Goal: Task Accomplishment & Management: Manage account settings

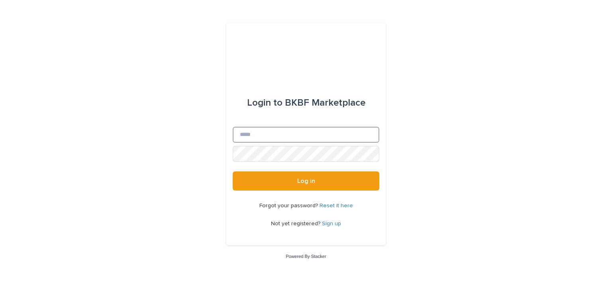
click at [252, 133] on input "Email" at bounding box center [306, 135] width 147 height 16
type input "**********"
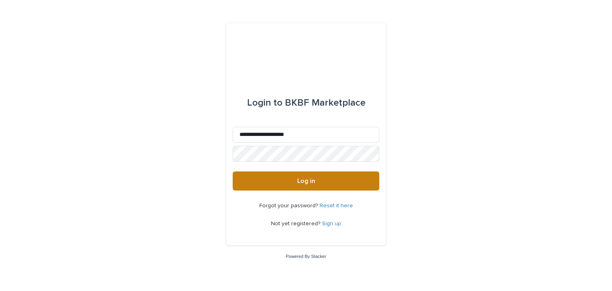
click at [311, 180] on span "Log in" at bounding box center [306, 181] width 18 height 6
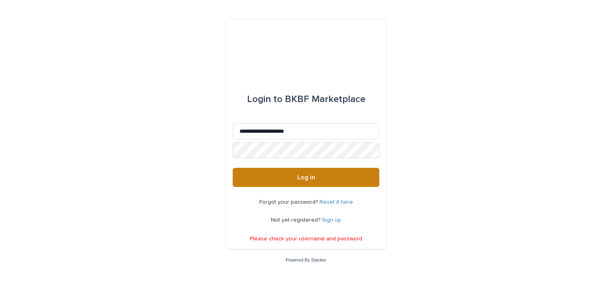
click at [298, 177] on span "Log in" at bounding box center [306, 177] width 18 height 6
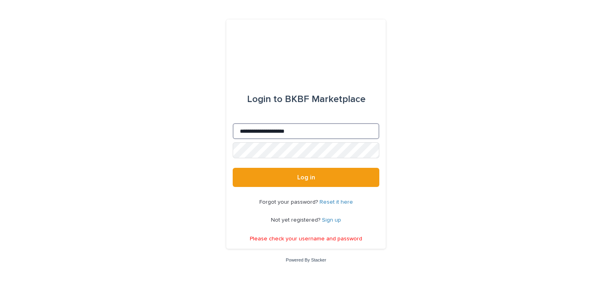
click at [307, 130] on input "**********" at bounding box center [306, 131] width 147 height 16
click at [338, 200] on link "Reset it here" at bounding box center [335, 202] width 33 height 6
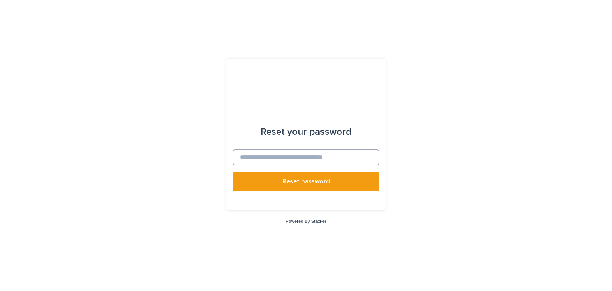
click at [277, 158] on input at bounding box center [306, 157] width 147 height 16
type input "**********"
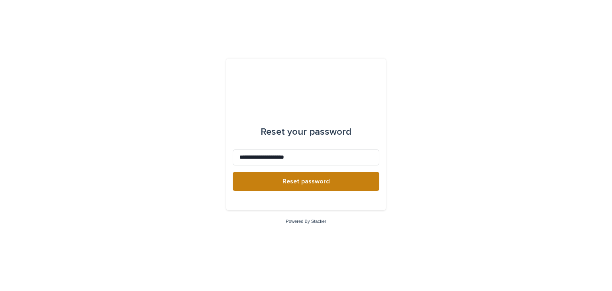
click at [299, 183] on span "Reset password" at bounding box center [305, 181] width 47 height 6
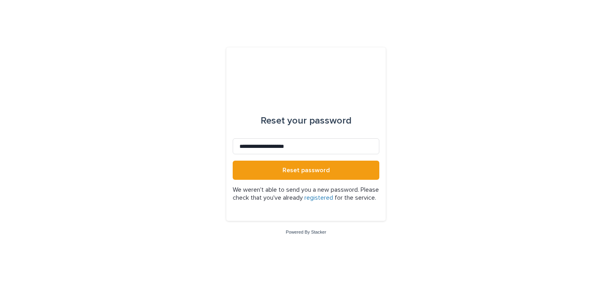
click at [333, 194] on link "registered" at bounding box center [318, 197] width 29 height 6
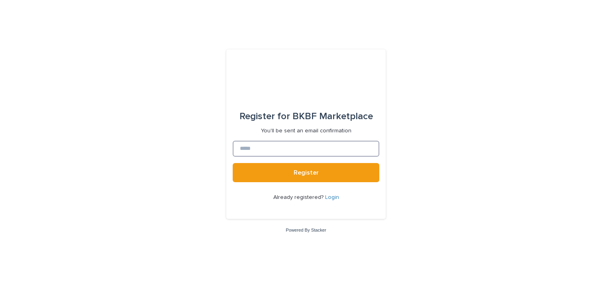
click at [251, 148] on input at bounding box center [306, 149] width 147 height 16
type input "**********"
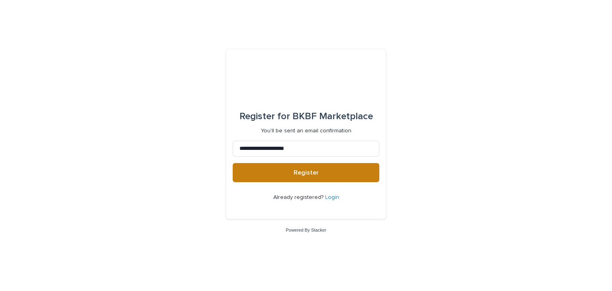
click at [306, 174] on span "Register" at bounding box center [306, 172] width 25 height 6
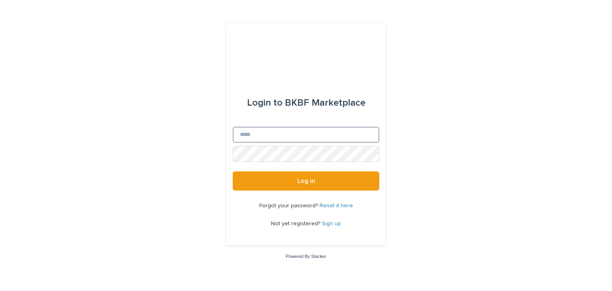
click at [250, 135] on input "Email" at bounding box center [306, 135] width 147 height 16
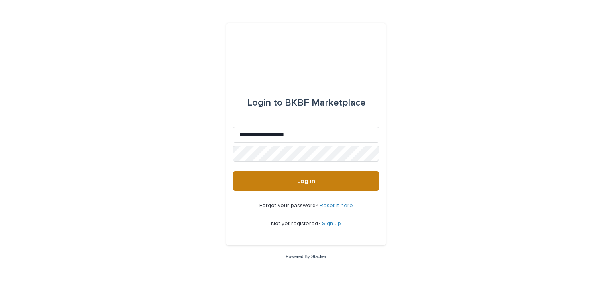
click at [299, 180] on span "Log in" at bounding box center [306, 181] width 18 height 6
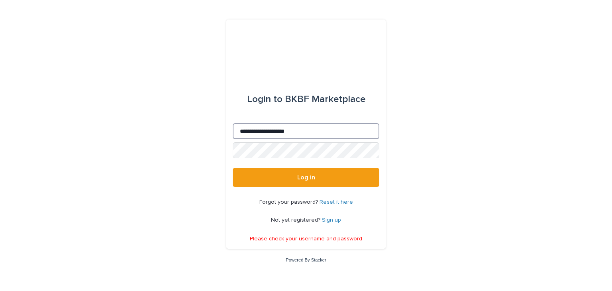
click at [307, 131] on input "**********" at bounding box center [306, 131] width 147 height 16
type input "*"
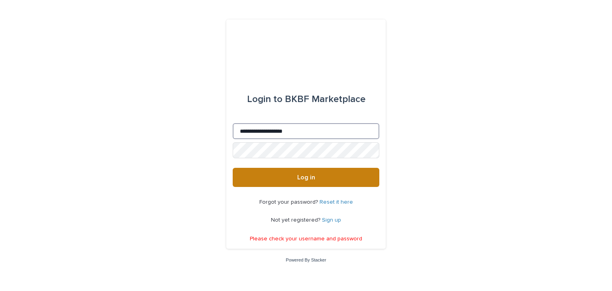
type input "**********"
click at [325, 176] on button "Log in" at bounding box center [306, 177] width 147 height 19
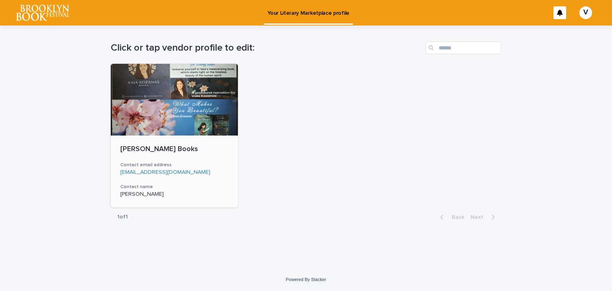
click at [153, 124] on div at bounding box center [174, 100] width 127 height 72
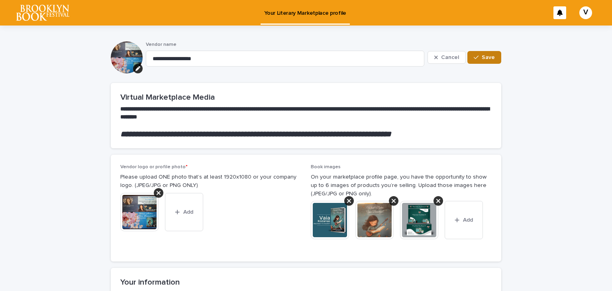
click at [484, 57] on span "Save" at bounding box center [488, 58] width 13 height 6
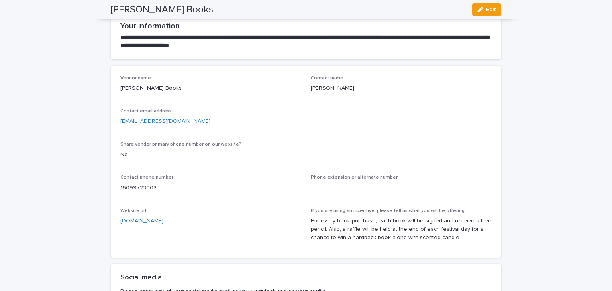
scroll to position [260, 0]
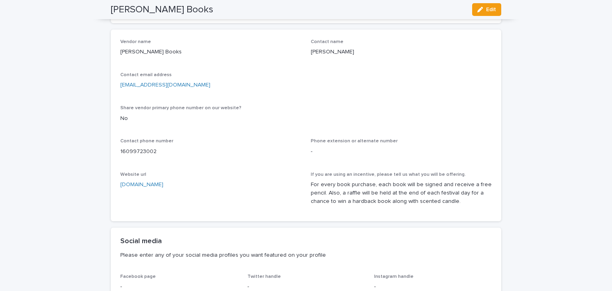
click at [332, 184] on p "For every book purchase, each book will be signed and receive a free pencil. Al…" at bounding box center [401, 192] width 181 height 25
click at [477, 8] on icon "button" at bounding box center [480, 10] width 6 height 6
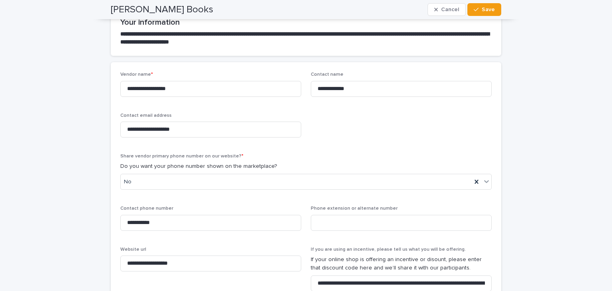
scroll to position [337, 0]
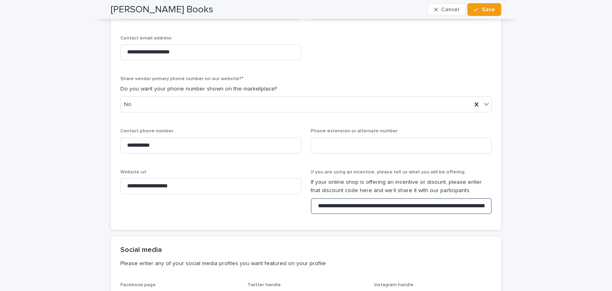
click at [339, 205] on input "**********" at bounding box center [401, 206] width 181 height 16
type input "**********"
click at [482, 7] on span "Save" at bounding box center [488, 10] width 13 height 6
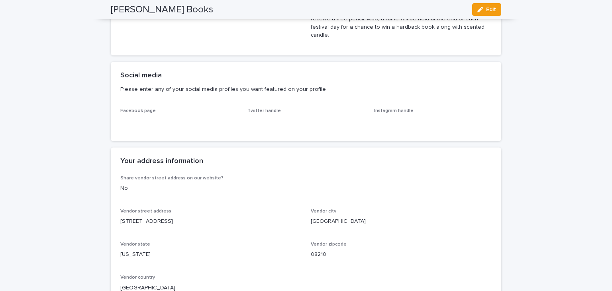
scroll to position [451, 0]
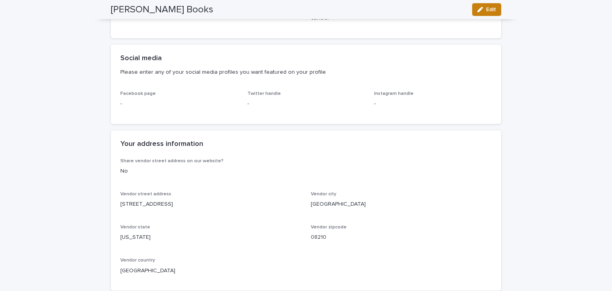
click at [480, 8] on div "button" at bounding box center [481, 10] width 9 height 6
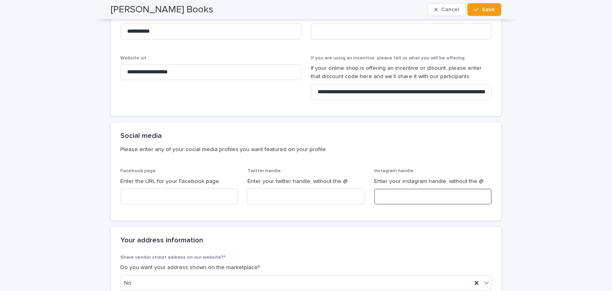
click at [387, 193] on input at bounding box center [432, 196] width 117 height 16
type input "**********"
click at [483, 7] on span "Save" at bounding box center [488, 10] width 13 height 6
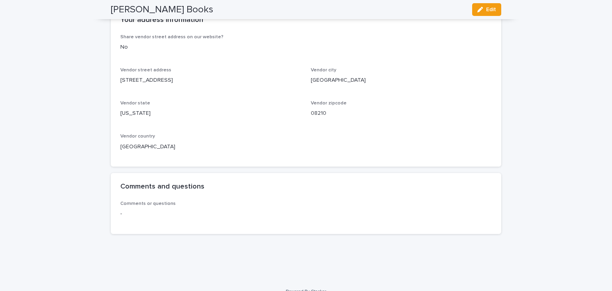
scroll to position [578, 0]
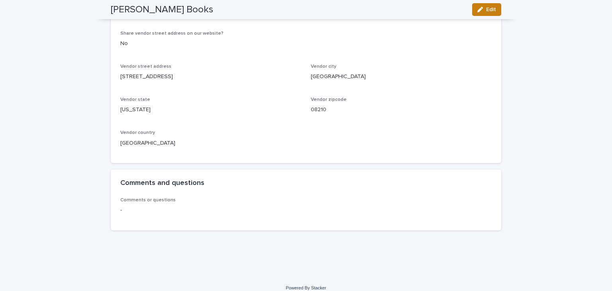
click at [486, 8] on span "Edit" at bounding box center [491, 10] width 10 height 6
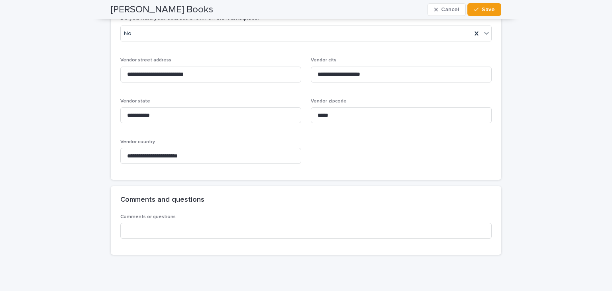
scroll to position [733, 0]
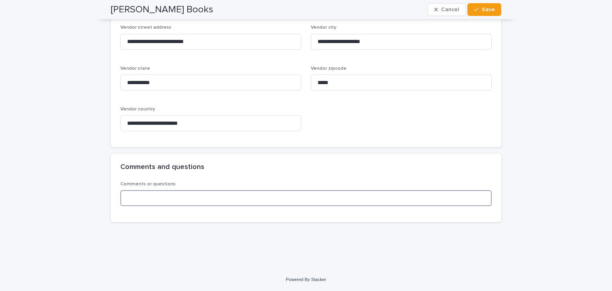
click at [131, 200] on input at bounding box center [305, 198] width 371 height 16
click at [260, 197] on input "**********" at bounding box center [305, 198] width 371 height 16
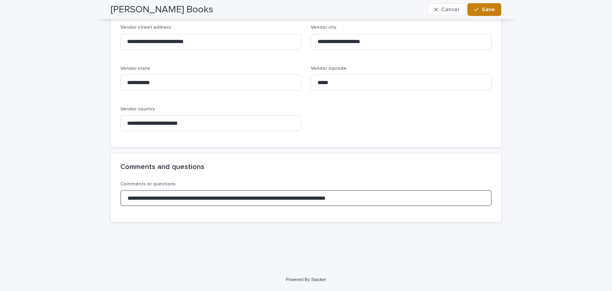
type input "**********"
click at [482, 8] on span "Save" at bounding box center [488, 10] width 13 height 6
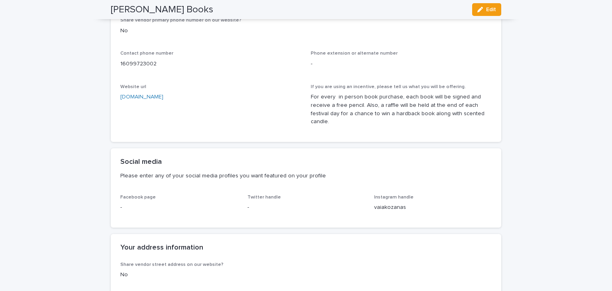
scroll to position [361, 0]
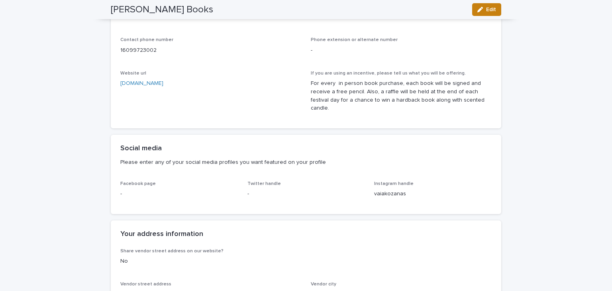
click at [487, 9] on span "Edit" at bounding box center [491, 10] width 10 height 6
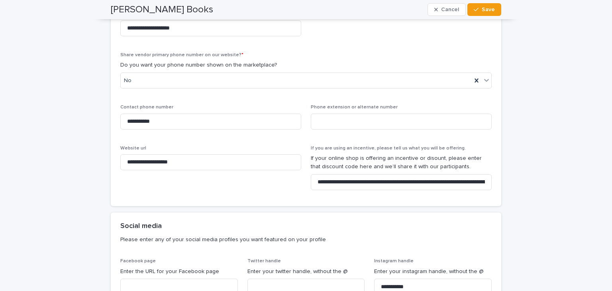
scroll to position [438, 0]
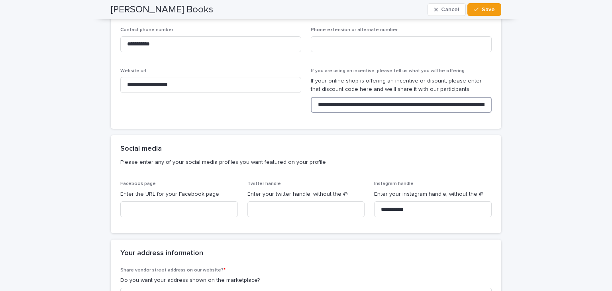
click at [484, 106] on input "**********" at bounding box center [401, 105] width 181 height 16
click at [484, 107] on input "**********" at bounding box center [401, 105] width 181 height 16
click at [487, 9] on span "Save" at bounding box center [488, 10] width 13 height 6
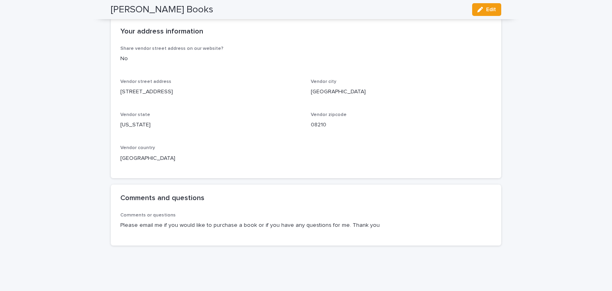
scroll to position [578, 0]
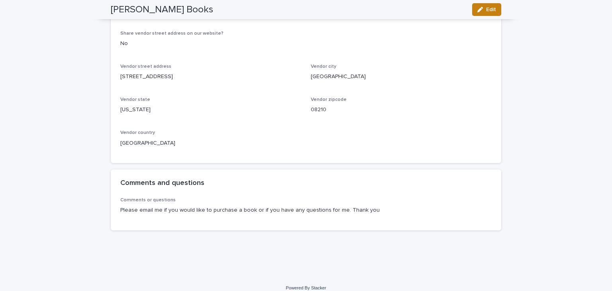
click at [487, 10] on span "Edit" at bounding box center [491, 10] width 10 height 6
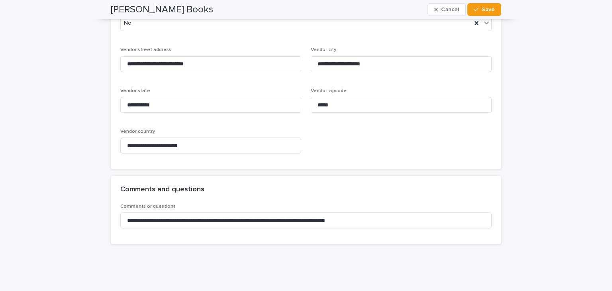
scroll to position [733, 0]
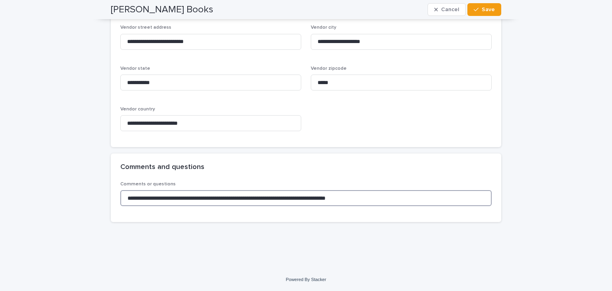
click at [239, 198] on input "**********" at bounding box center [305, 198] width 371 height 16
click at [260, 197] on input "**********" at bounding box center [305, 198] width 371 height 16
type input "**********"
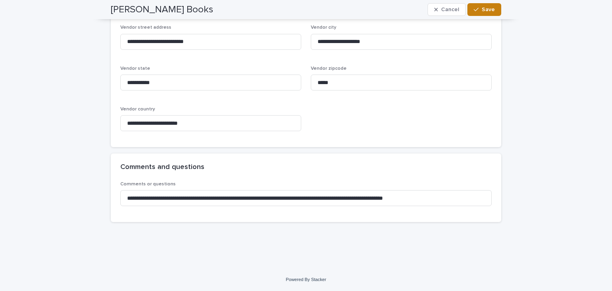
click at [479, 8] on div "button" at bounding box center [478, 10] width 8 height 6
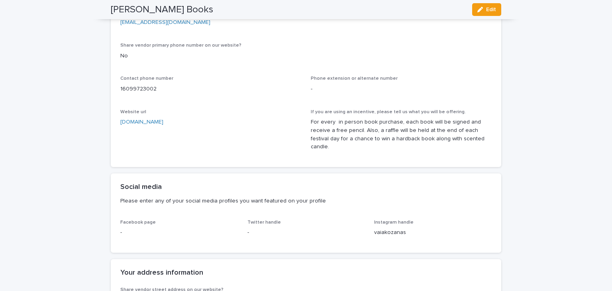
scroll to position [307, 0]
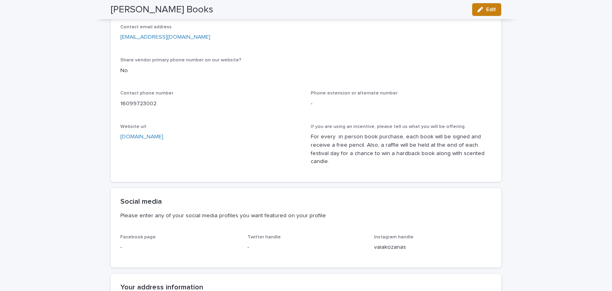
click at [489, 8] on span "Edit" at bounding box center [491, 10] width 10 height 6
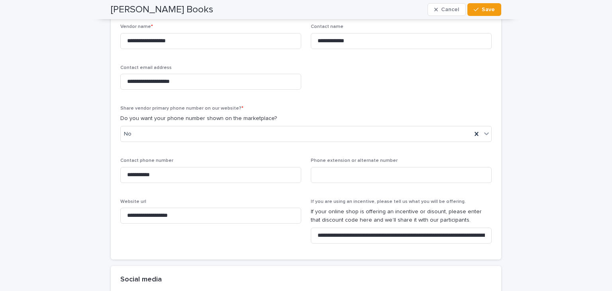
scroll to position [385, 0]
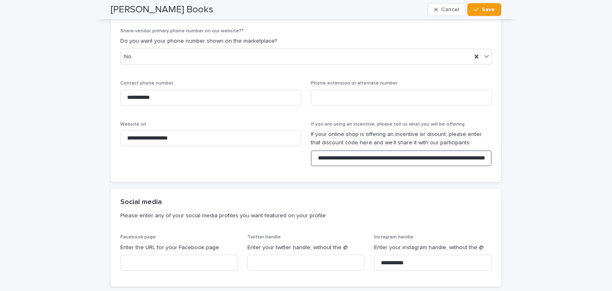
click at [403, 158] on input "**********" at bounding box center [401, 158] width 181 height 16
type input "**********"
click at [484, 8] on span "Save" at bounding box center [488, 10] width 13 height 6
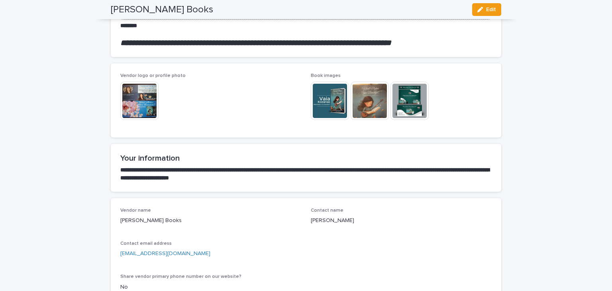
scroll to position [25, 0]
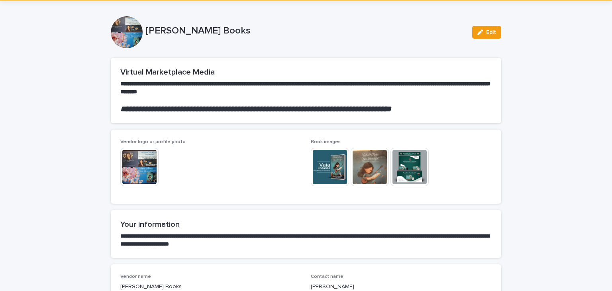
click at [410, 163] on img at bounding box center [409, 167] width 38 height 38
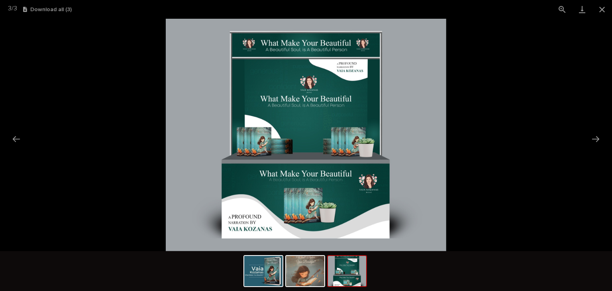
click at [49, 9] on button "Download all ( 3 )" at bounding box center [47, 10] width 49 height 6
click at [273, 273] on img at bounding box center [263, 271] width 38 height 30
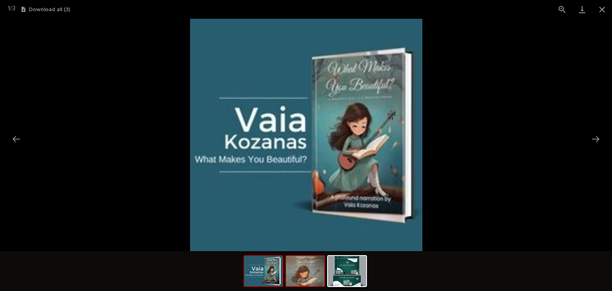
click at [305, 274] on img at bounding box center [305, 271] width 38 height 30
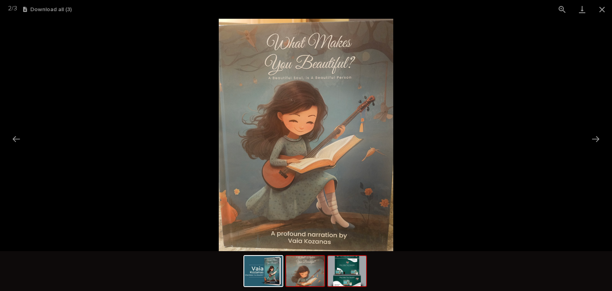
click at [345, 276] on img at bounding box center [347, 271] width 38 height 30
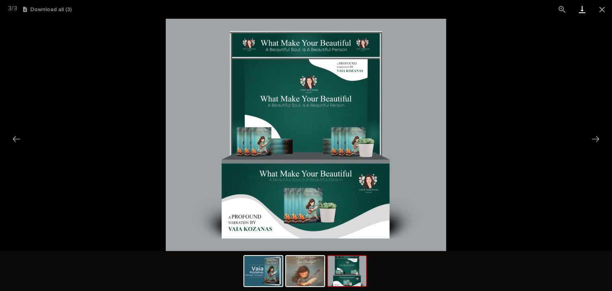
click at [582, 10] on link "Download" at bounding box center [582, 9] width 20 height 19
click at [14, 135] on button "Previous slide" at bounding box center [16, 139] width 17 height 16
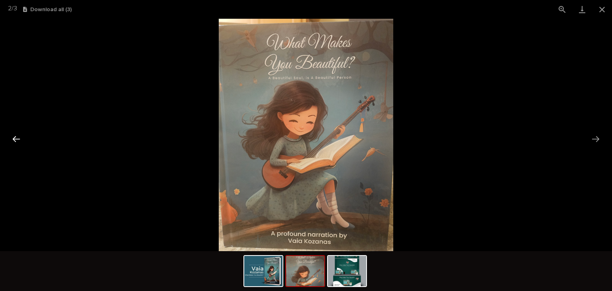
click at [14, 135] on button "Previous slide" at bounding box center [16, 139] width 17 height 16
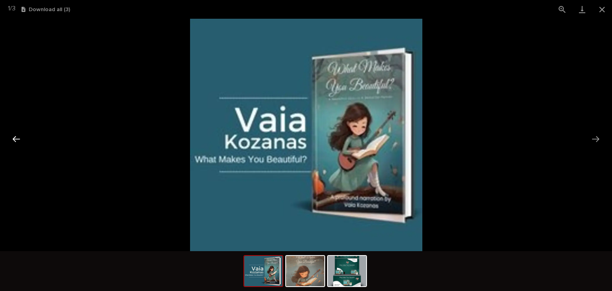
click at [14, 135] on button "Previous slide" at bounding box center [16, 139] width 17 height 16
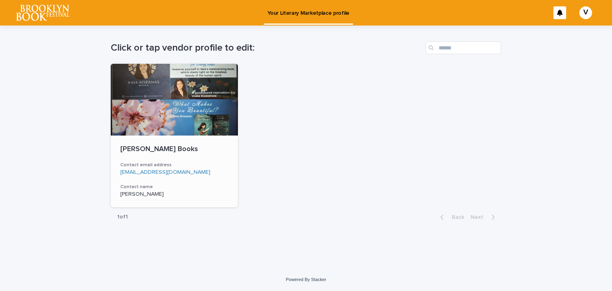
click at [165, 99] on div at bounding box center [174, 100] width 127 height 72
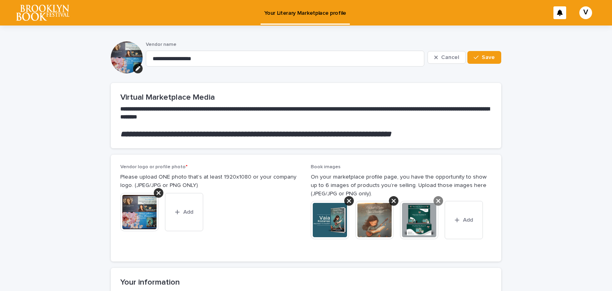
click at [436, 200] on icon at bounding box center [438, 201] width 4 height 4
click at [485, 53] on button "Save" at bounding box center [484, 57] width 34 height 13
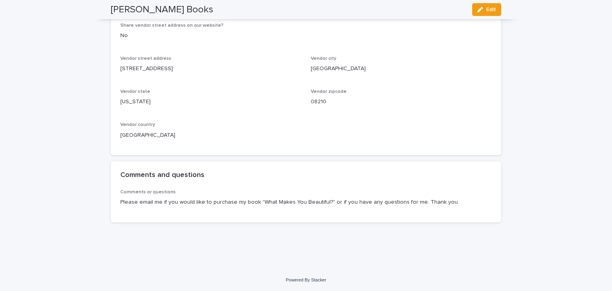
scroll to position [587, 0]
click at [325, 201] on p "Please email me if you would like to purchase my book "What Makes You Beautiful…" at bounding box center [305, 202] width 371 height 8
click at [323, 201] on p "Please email me if you would like to purchase my book "What Makes You Beautiful…" at bounding box center [305, 202] width 371 height 8
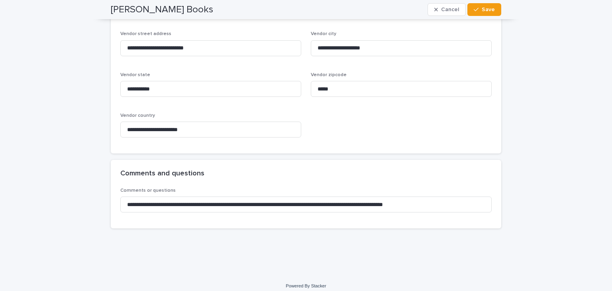
scroll to position [733, 0]
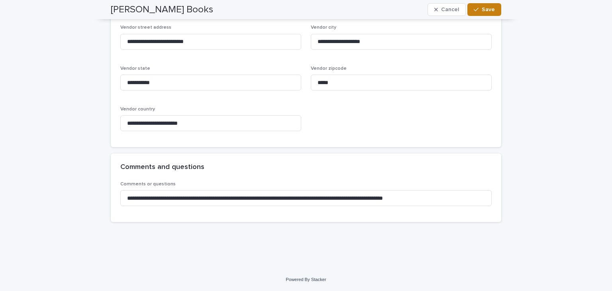
click at [481, 5] on button "Save" at bounding box center [484, 9] width 34 height 13
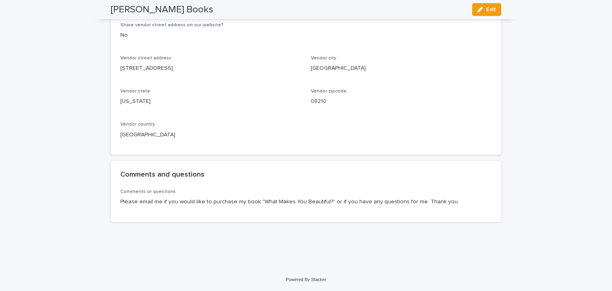
scroll to position [587, 0]
click at [481, 5] on button "Edit" at bounding box center [486, 9] width 29 height 13
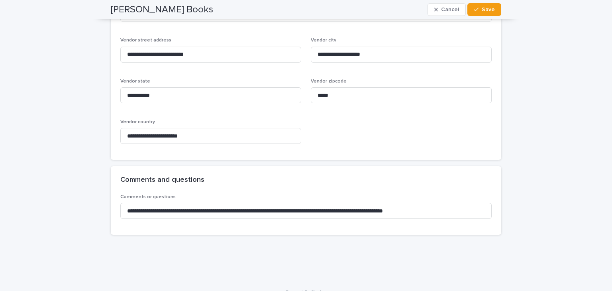
scroll to position [733, 0]
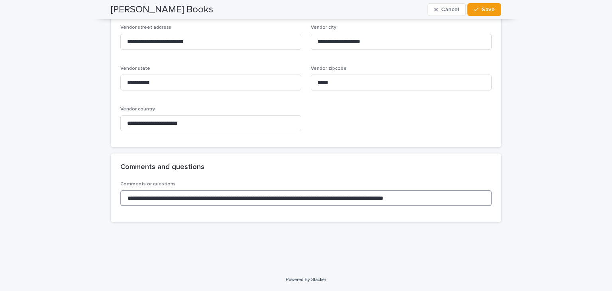
click at [330, 198] on input "**********" at bounding box center [305, 198] width 371 height 16
click at [397, 198] on input "**********" at bounding box center [305, 198] width 371 height 16
type input "**********"
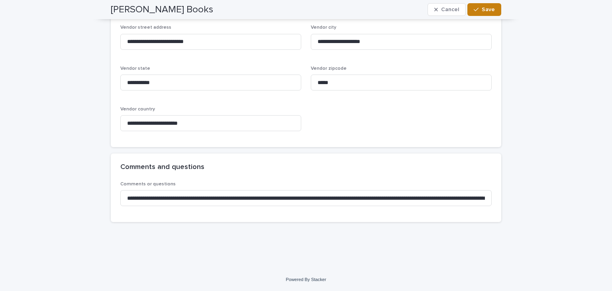
click at [484, 7] on span "Save" at bounding box center [488, 10] width 13 height 6
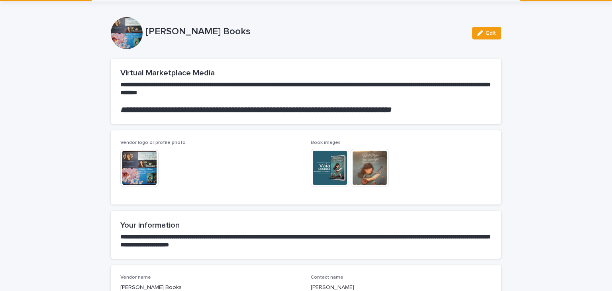
scroll to position [22, 0]
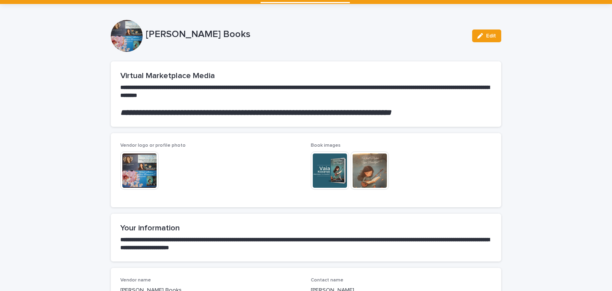
click at [401, 167] on div "This file cannot be opened Download File" at bounding box center [401, 171] width 181 height 40
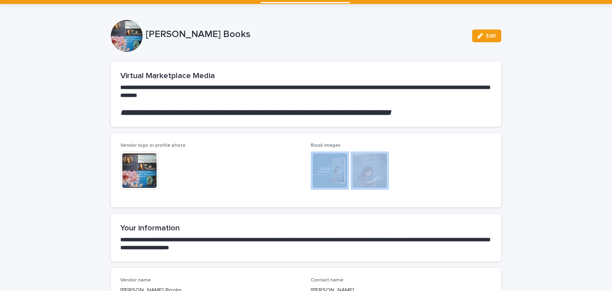
click at [401, 167] on div "This file cannot be opened Download File" at bounding box center [401, 171] width 181 height 40
click at [481, 34] on div "button" at bounding box center [481, 36] width 9 height 6
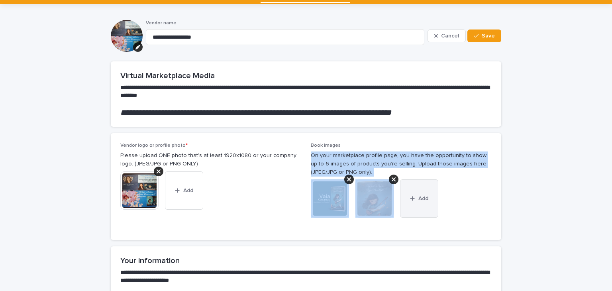
click at [414, 199] on div "button" at bounding box center [414, 199] width 8 height 6
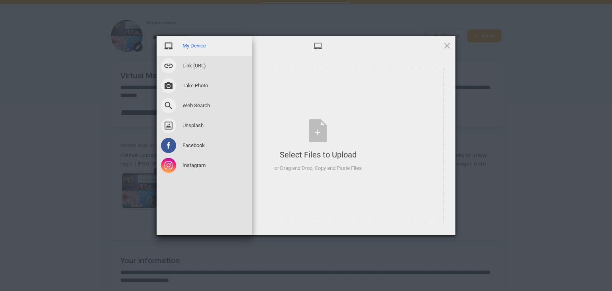
click at [193, 47] on span "My Device" at bounding box center [193, 45] width 23 height 7
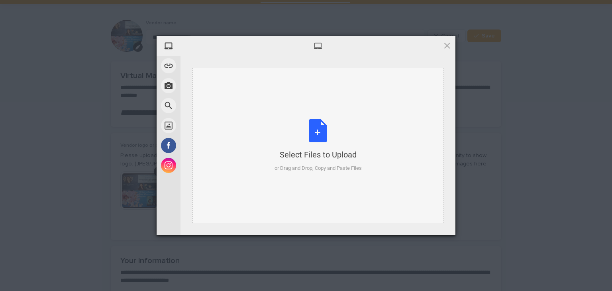
click at [315, 131] on div "Select Files to Upload or Drag and Drop, Copy and Paste Files" at bounding box center [317, 145] width 87 height 53
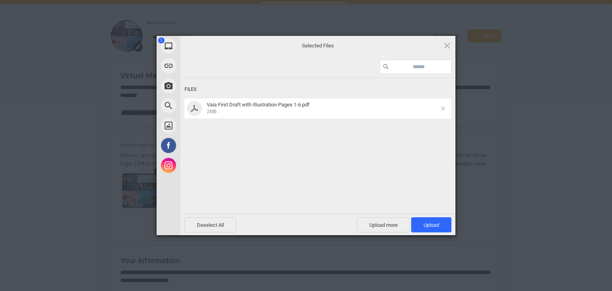
click at [443, 109] on span at bounding box center [443, 108] width 4 height 4
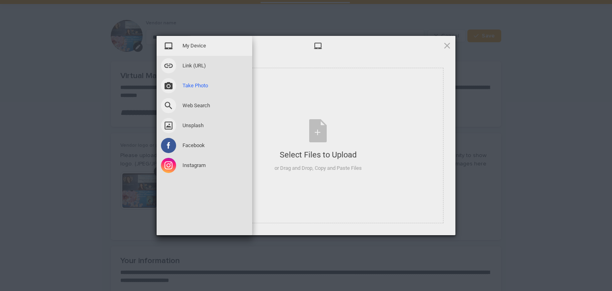
click at [190, 82] on span "Take Photo" at bounding box center [194, 85] width 25 height 7
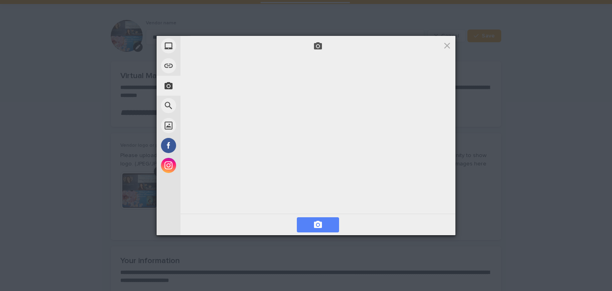
click at [313, 223] on span at bounding box center [318, 225] width 10 height 10
click at [320, 224] on span at bounding box center [318, 225] width 10 height 10
click at [434, 226] on span "Next" at bounding box center [433, 224] width 35 height 15
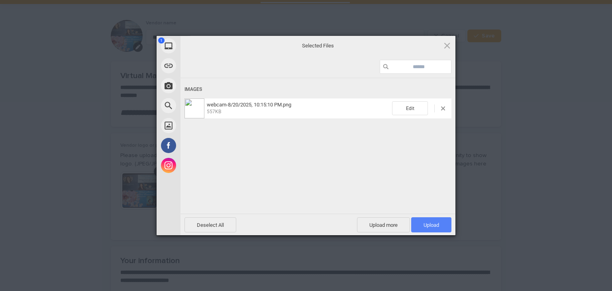
click at [432, 224] on span "Upload 1" at bounding box center [431, 225] width 16 height 6
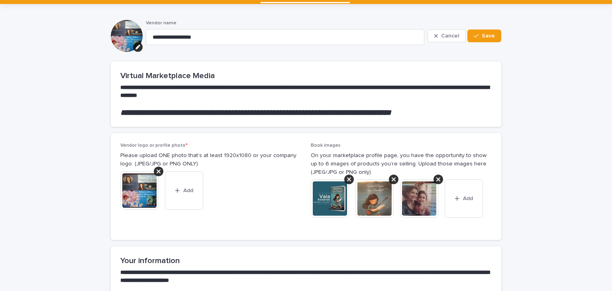
click at [419, 200] on img at bounding box center [419, 198] width 38 height 38
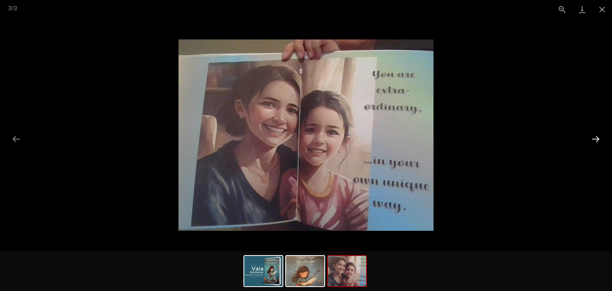
click at [599, 137] on button "Next slide" at bounding box center [595, 139] width 17 height 16
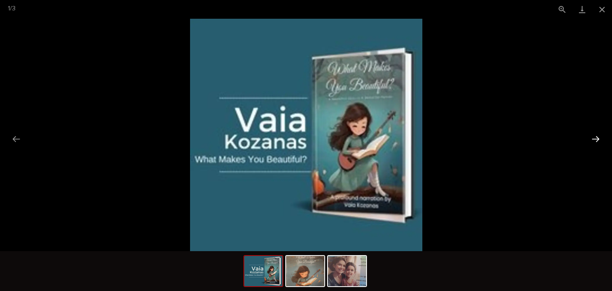
click at [599, 137] on button "Next slide" at bounding box center [595, 139] width 17 height 16
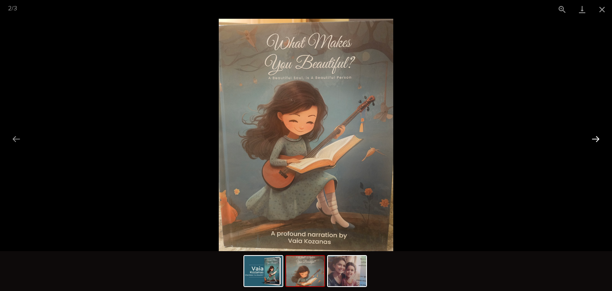
click at [599, 137] on button "Next slide" at bounding box center [595, 139] width 17 height 16
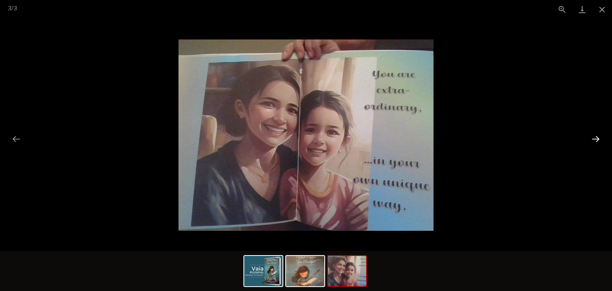
click at [597, 137] on button "Next slide" at bounding box center [595, 139] width 17 height 16
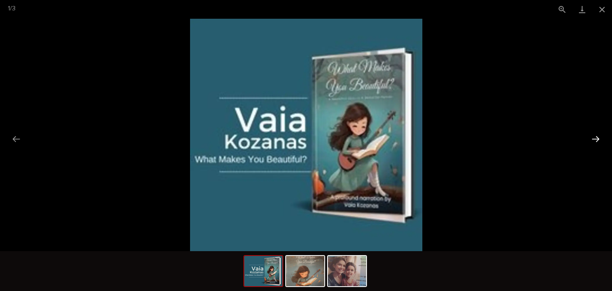
click at [597, 137] on button "Next slide" at bounding box center [595, 139] width 17 height 16
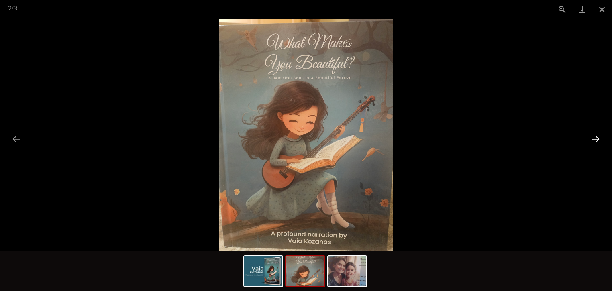
click at [597, 137] on button "Next slide" at bounding box center [595, 139] width 17 height 16
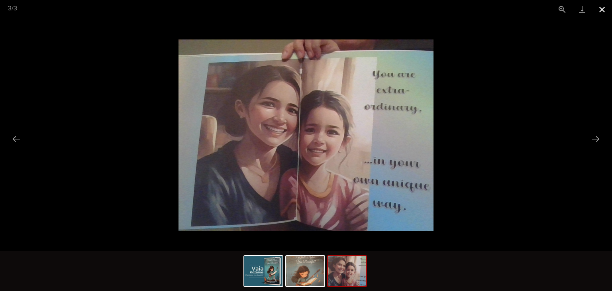
click at [599, 10] on button "Close gallery" at bounding box center [602, 9] width 20 height 19
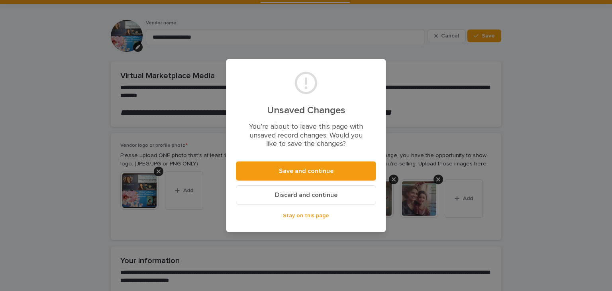
click at [307, 215] on span "Stay on this page" at bounding box center [306, 216] width 46 height 6
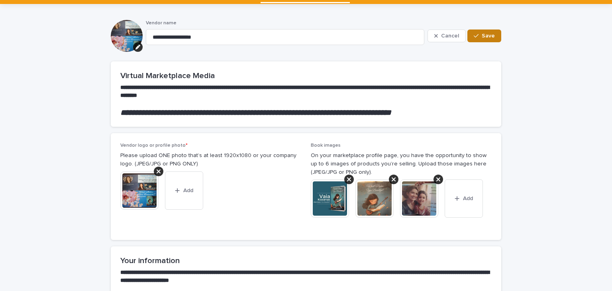
click at [483, 34] on span "Save" at bounding box center [488, 36] width 13 height 6
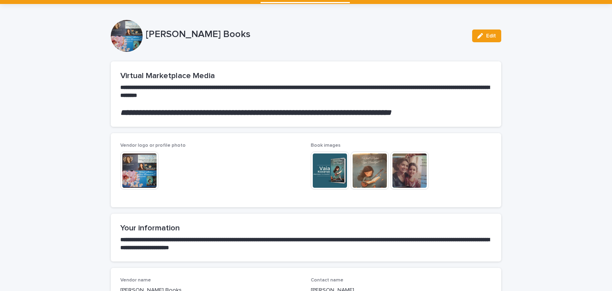
click at [486, 34] on span "Edit" at bounding box center [491, 36] width 10 height 6
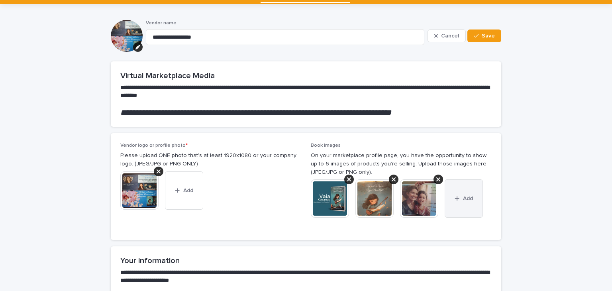
click at [463, 198] on span "Add" at bounding box center [468, 199] width 10 height 6
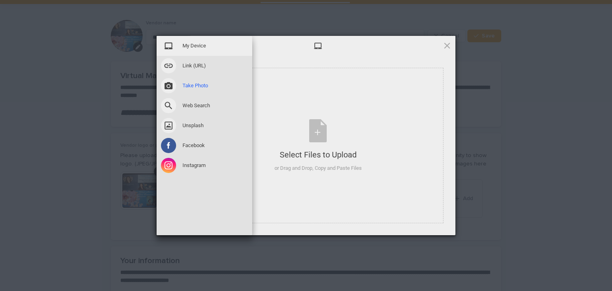
click at [195, 83] on span "Take Photo" at bounding box center [194, 85] width 25 height 7
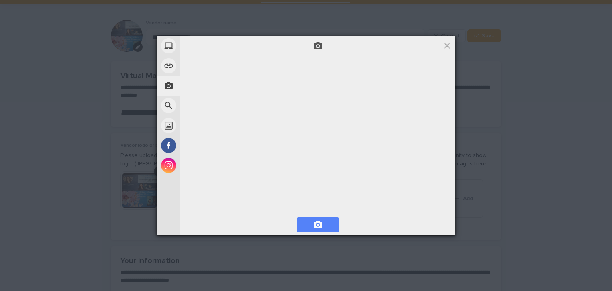
click at [305, 217] on span at bounding box center [318, 224] width 42 height 15
click at [434, 220] on span "Next" at bounding box center [433, 224] width 35 height 15
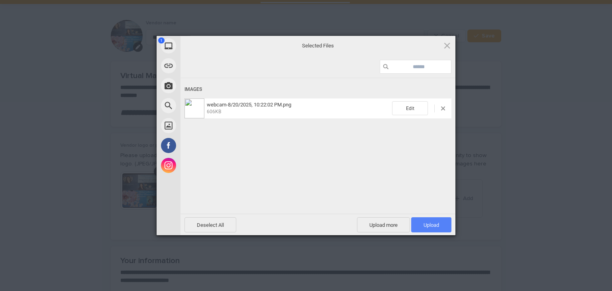
click at [429, 223] on span "Upload 1" at bounding box center [431, 225] width 16 height 6
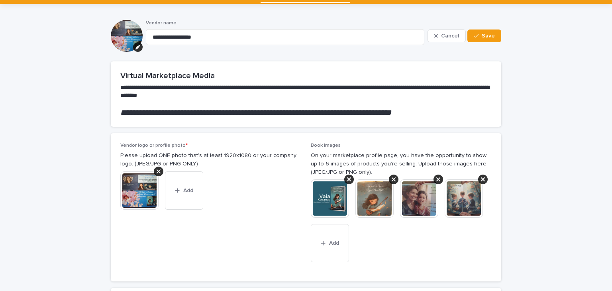
click at [460, 200] on img at bounding box center [463, 198] width 38 height 38
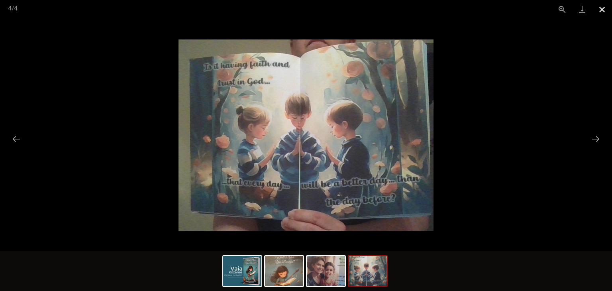
click at [602, 8] on button "Close gallery" at bounding box center [602, 9] width 20 height 19
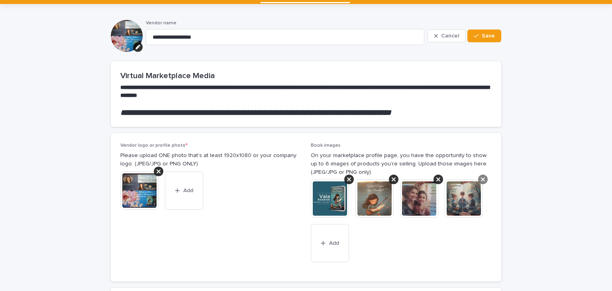
click at [481, 180] on icon at bounding box center [483, 179] width 4 height 4
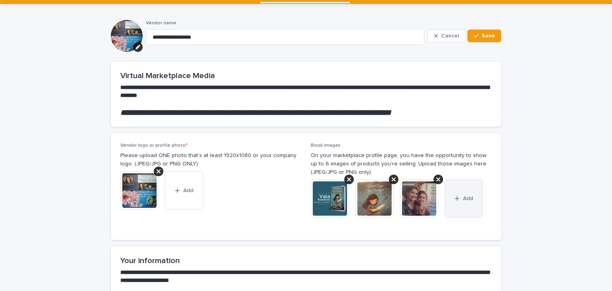
click at [463, 197] on span "Add" at bounding box center [468, 199] width 10 height 6
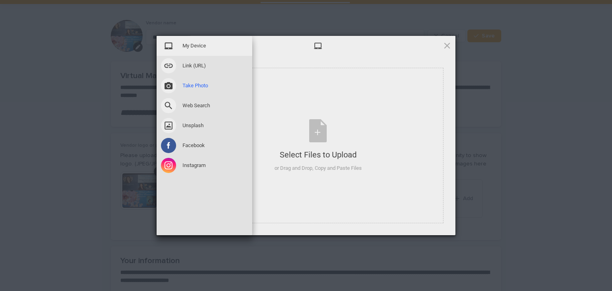
click at [195, 85] on span "Take Photo" at bounding box center [194, 85] width 25 height 7
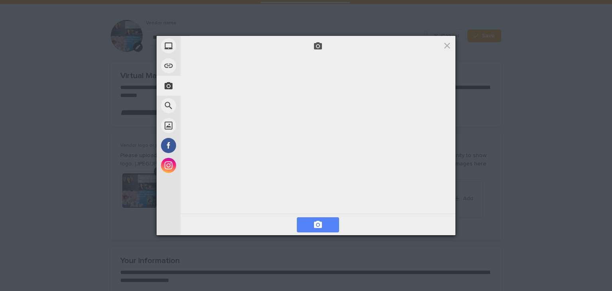
click at [315, 222] on span at bounding box center [318, 225] width 10 height 10
click at [438, 222] on span "Next" at bounding box center [433, 224] width 35 height 15
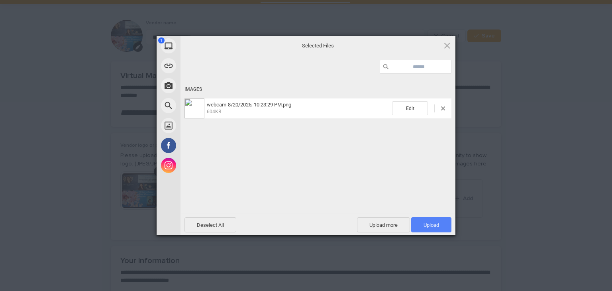
click at [438, 222] on span "Upload 1" at bounding box center [431, 225] width 16 height 6
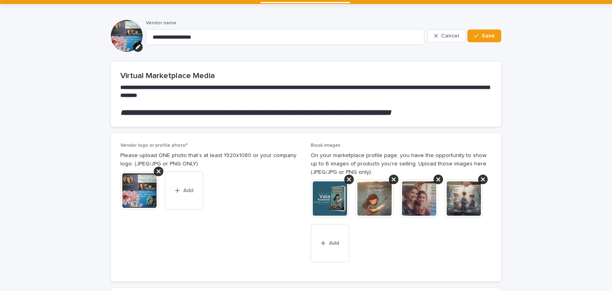
click at [465, 196] on img at bounding box center [463, 198] width 38 height 38
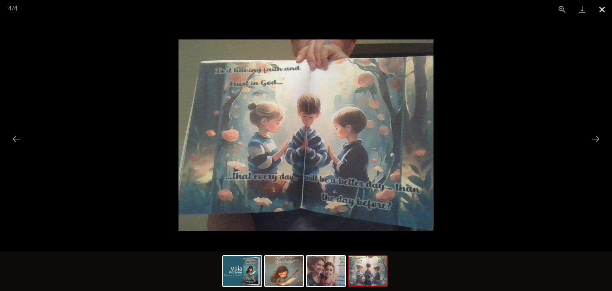
click at [603, 7] on button "Close gallery" at bounding box center [602, 9] width 20 height 19
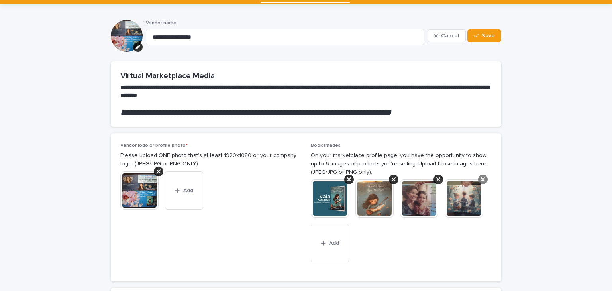
click at [481, 178] on icon at bounding box center [483, 179] width 4 height 4
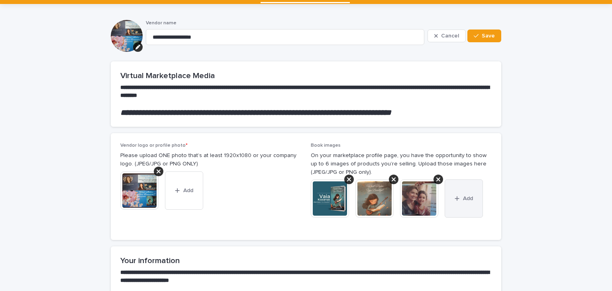
click at [465, 197] on span "Add" at bounding box center [468, 199] width 10 height 6
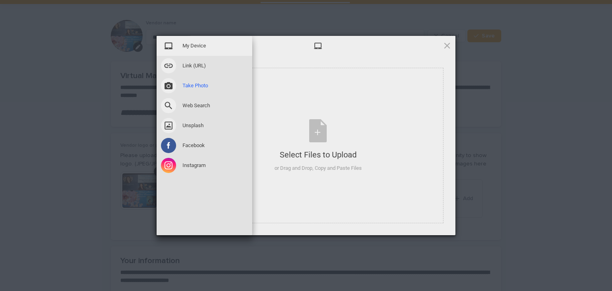
click at [194, 85] on span "Take Photo" at bounding box center [194, 85] width 25 height 7
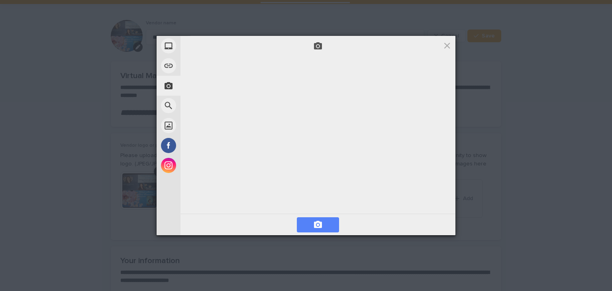
click at [323, 222] on span at bounding box center [318, 224] width 42 height 15
click at [431, 220] on span "Next" at bounding box center [433, 224] width 35 height 15
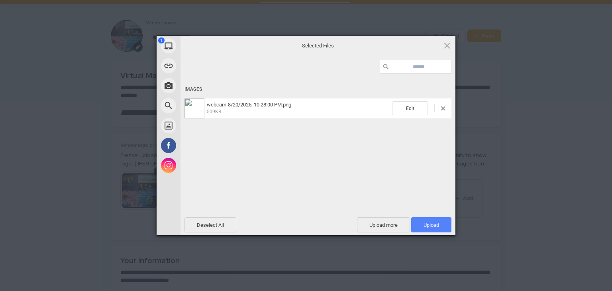
click at [435, 224] on span "Upload 1" at bounding box center [431, 225] width 16 height 6
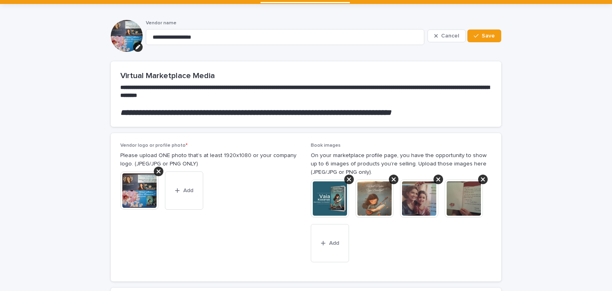
click at [461, 201] on img at bounding box center [463, 198] width 38 height 38
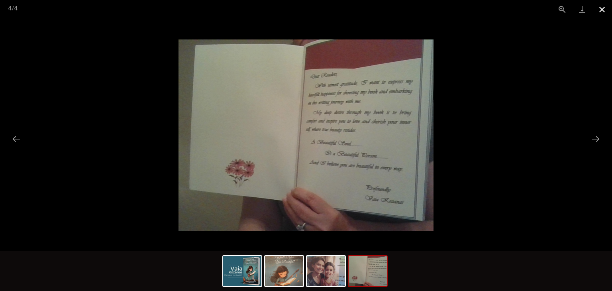
click at [602, 10] on button "Close gallery" at bounding box center [602, 9] width 20 height 19
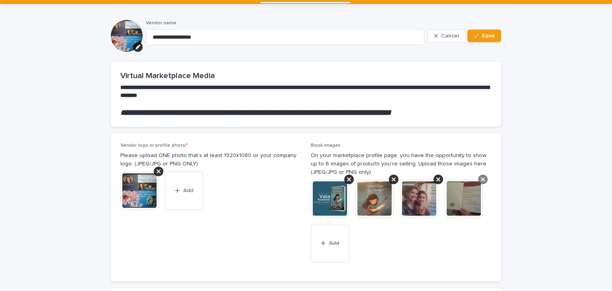
click at [481, 177] on icon at bounding box center [483, 179] width 4 height 6
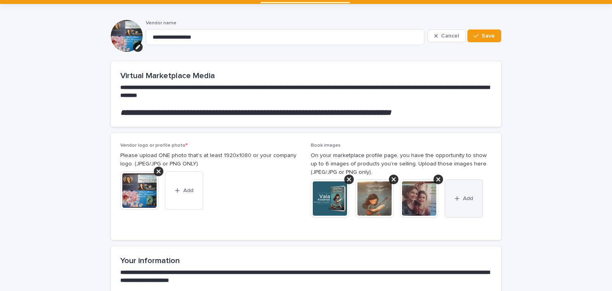
click at [467, 200] on span "Add" at bounding box center [468, 199] width 10 height 6
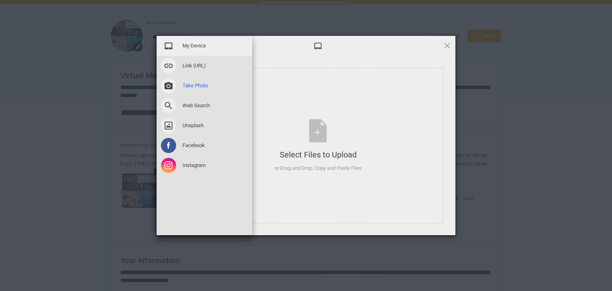
click at [185, 87] on span "Take Photo" at bounding box center [194, 85] width 25 height 7
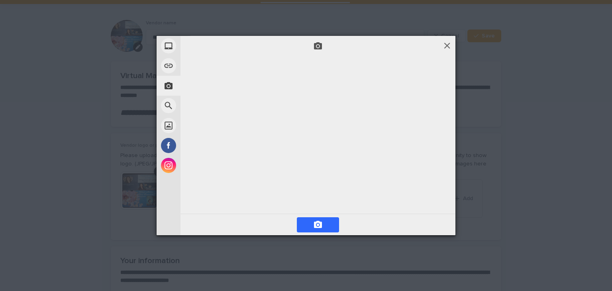
click at [444, 41] on span at bounding box center [446, 45] width 9 height 9
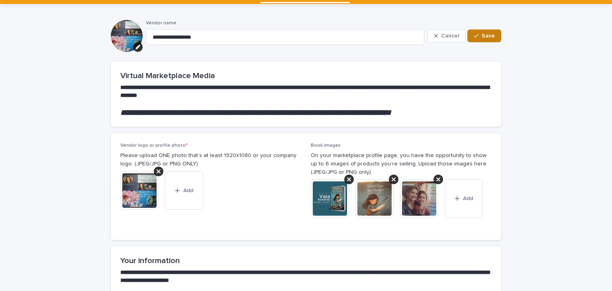
click at [483, 31] on button "Save" at bounding box center [484, 35] width 34 height 13
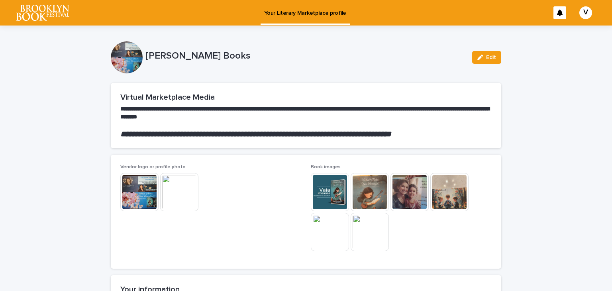
click at [579, 16] on div "V" at bounding box center [585, 12] width 13 height 13
click at [559, 33] on p "Log Out" at bounding box center [578, 34] width 50 height 14
